Goal: Navigation & Orientation: Find specific page/section

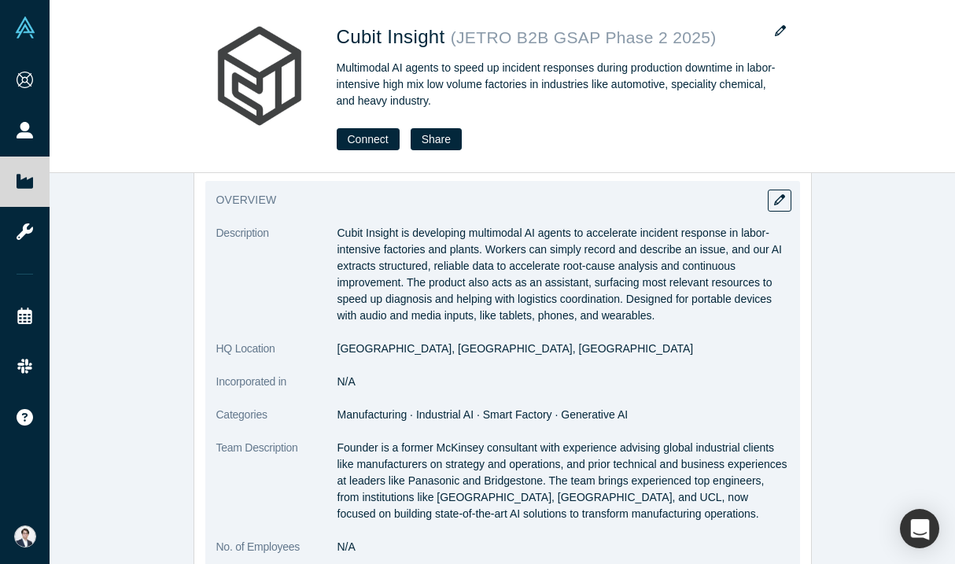
scroll to position [30, 0]
